Goal: Transaction & Acquisition: Purchase product/service

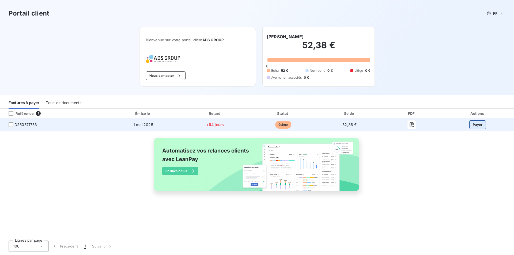
click at [476, 123] on button "Payer" at bounding box center [477, 124] width 17 height 9
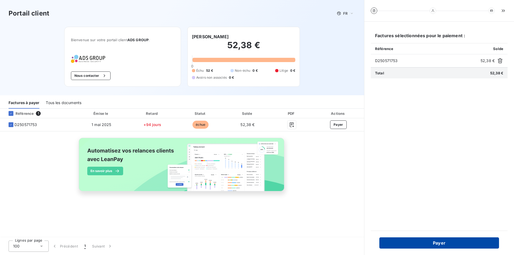
click at [442, 243] on button "Payer" at bounding box center [439, 242] width 120 height 11
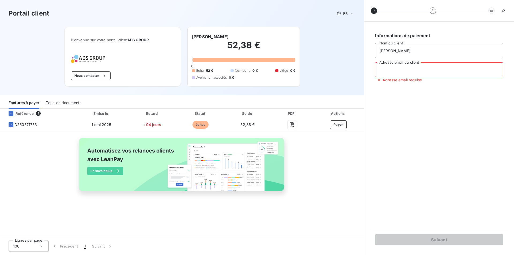
click at [394, 70] on input "Adresse email du client" at bounding box center [439, 69] width 128 height 15
type input "ericblondet@free.fr"
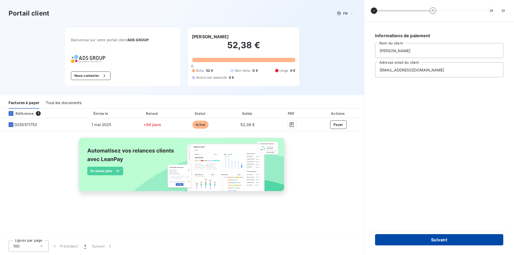
click at [436, 239] on button "Suivant" at bounding box center [439, 239] width 128 height 11
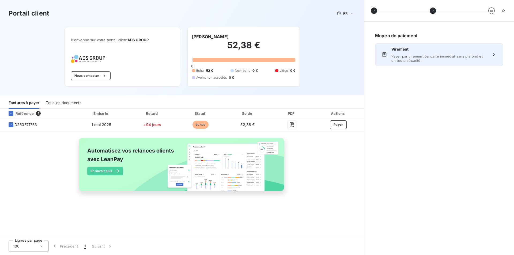
click at [478, 55] on span "Payer par virement bancaire immédiat sans plafond et en toute sécurité" at bounding box center [439, 58] width 96 height 9
